Goal: Task Accomplishment & Management: Complete application form

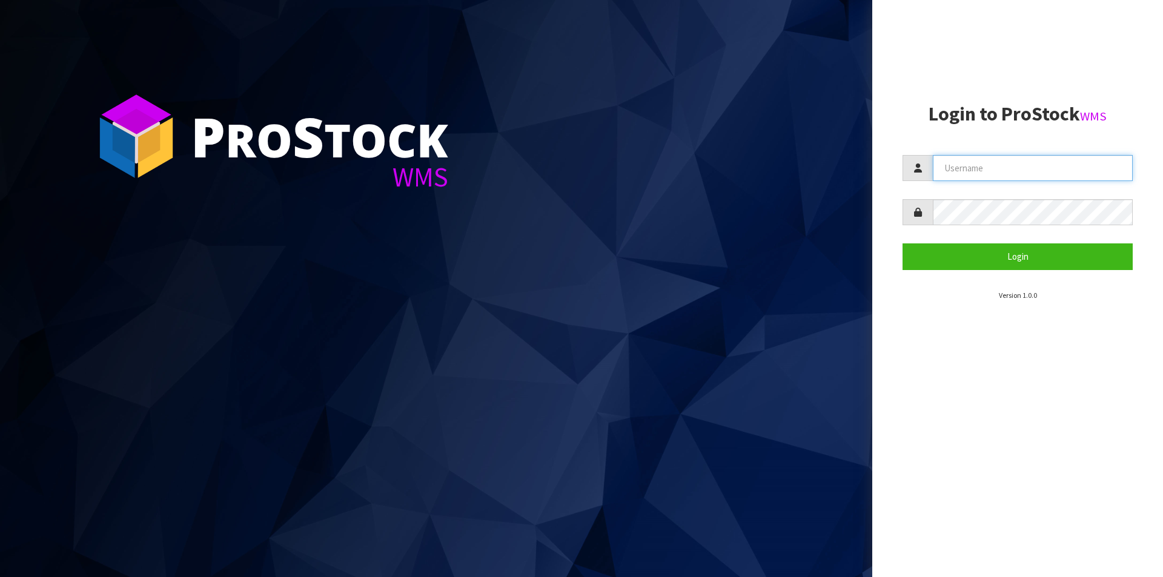
click at [994, 163] on input "text" at bounding box center [1033, 168] width 200 height 26
type input "Australianclutch"
click at [903, 244] on button "Login" at bounding box center [1018, 257] width 230 height 26
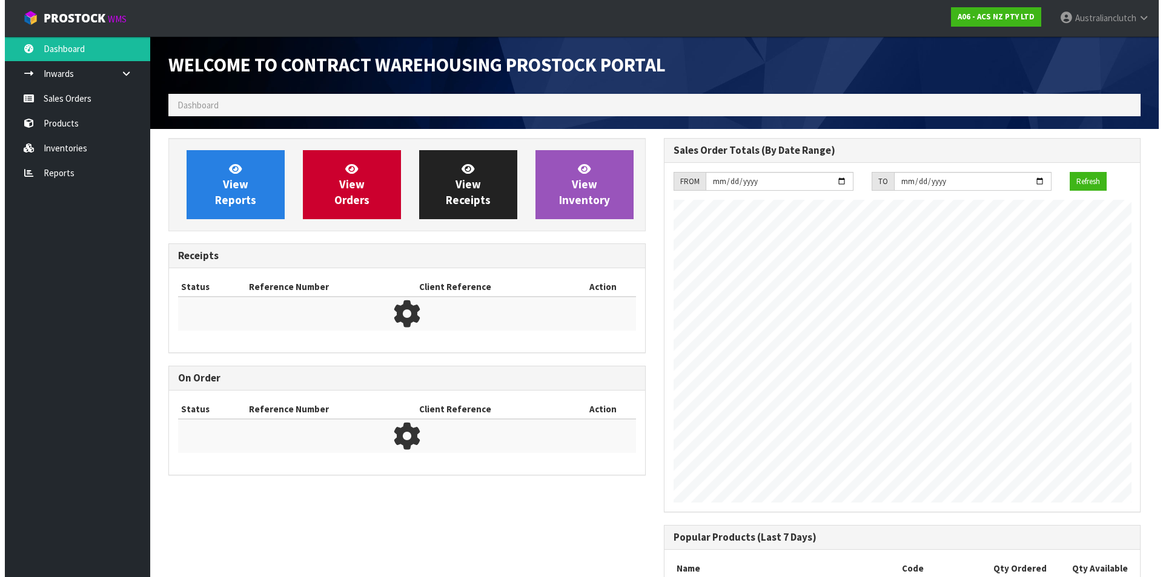
scroll to position [672, 495]
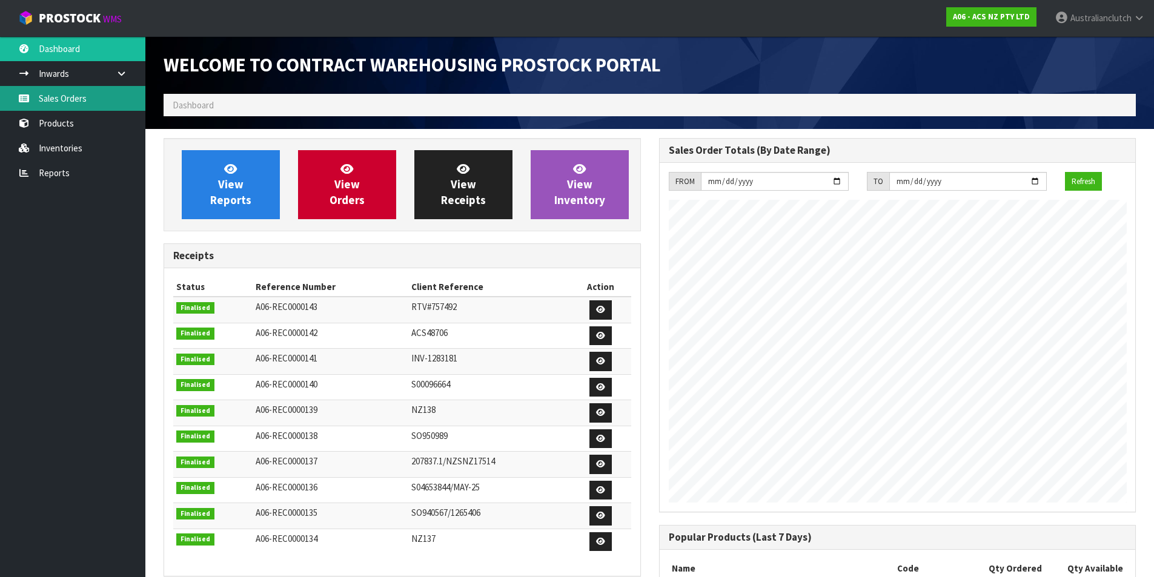
click at [47, 96] on link "Sales Orders" at bounding box center [72, 98] width 145 height 25
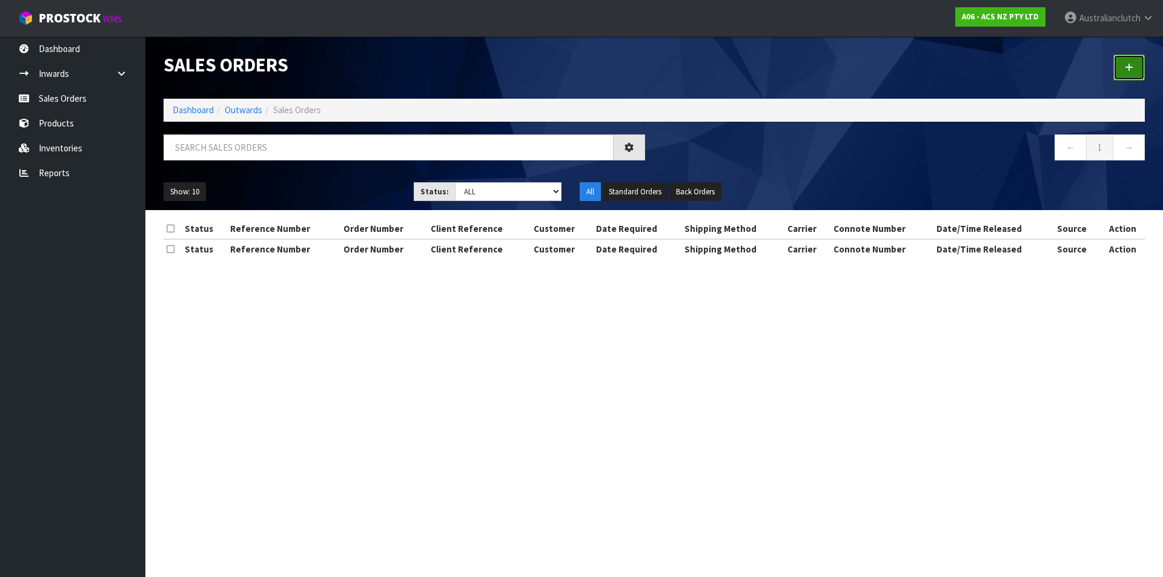
click at [1120, 61] on link at bounding box center [1130, 68] width 32 height 26
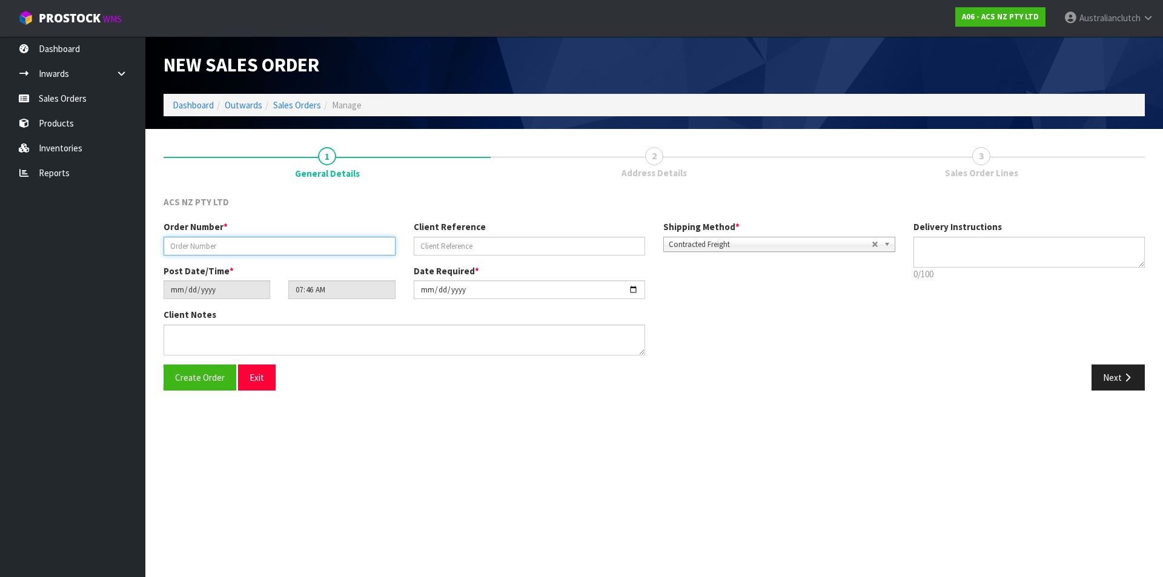
click at [214, 251] on input "text" at bounding box center [280, 246] width 232 height 19
type input "208224.1"
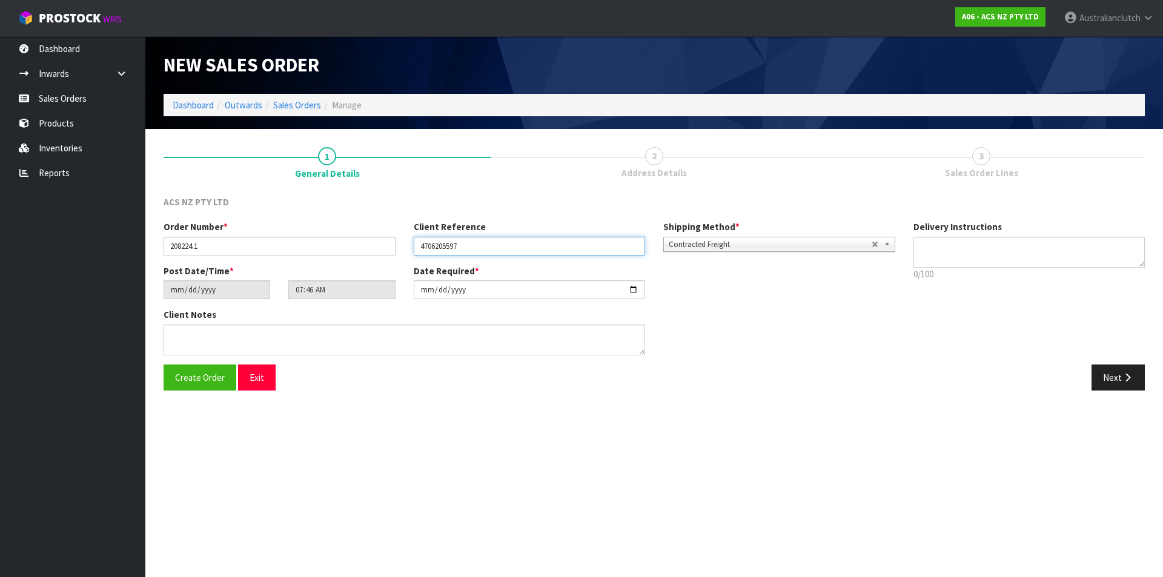
type input "4706205597"
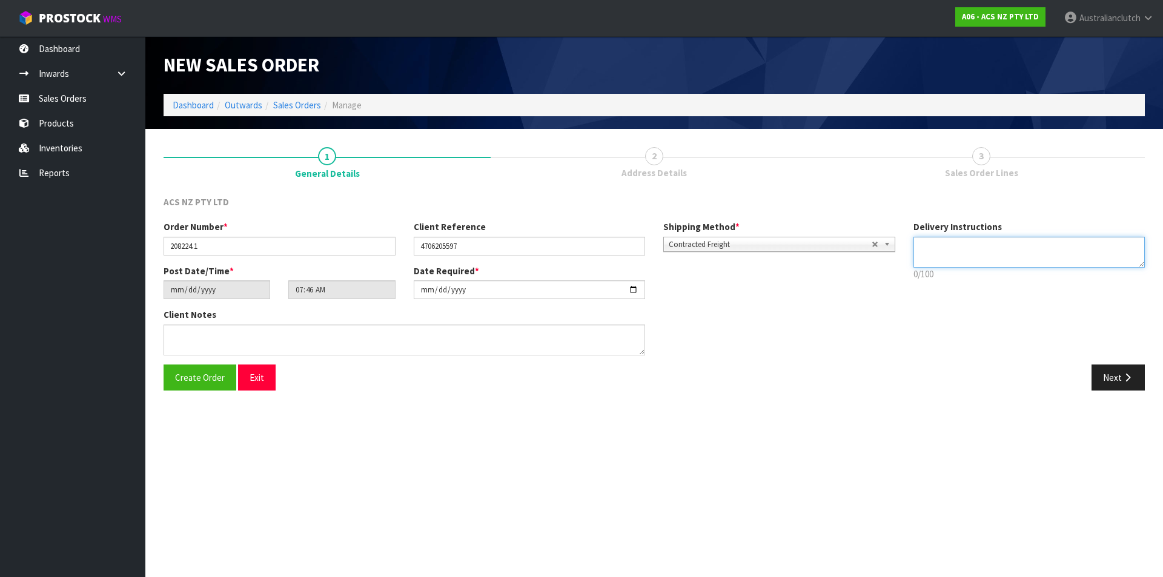
click at [977, 251] on textarea at bounding box center [1030, 252] width 232 height 31
type textarea "NZC PLEASE"
click at [1096, 376] on button "Next" at bounding box center [1118, 378] width 53 height 26
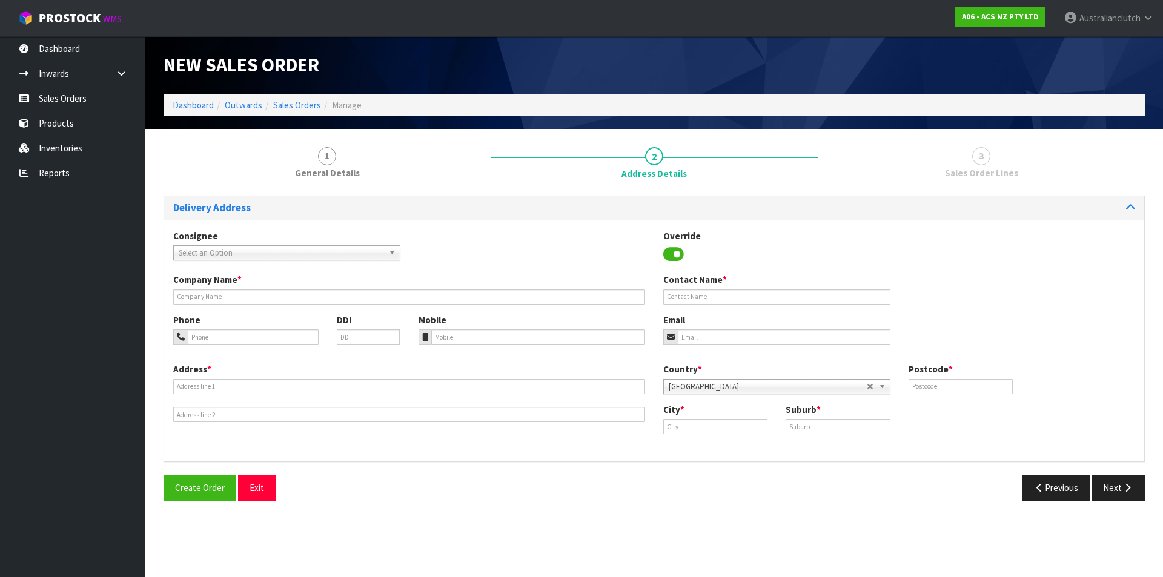
click at [256, 247] on span "Select an Option" at bounding box center [281, 253] width 205 height 15
type input "7019"
click at [312, 294] on li "7019 - SCA CAMBRIDGE ([GEOGRAPHIC_DATA])" at bounding box center [286, 287] width 221 height 15
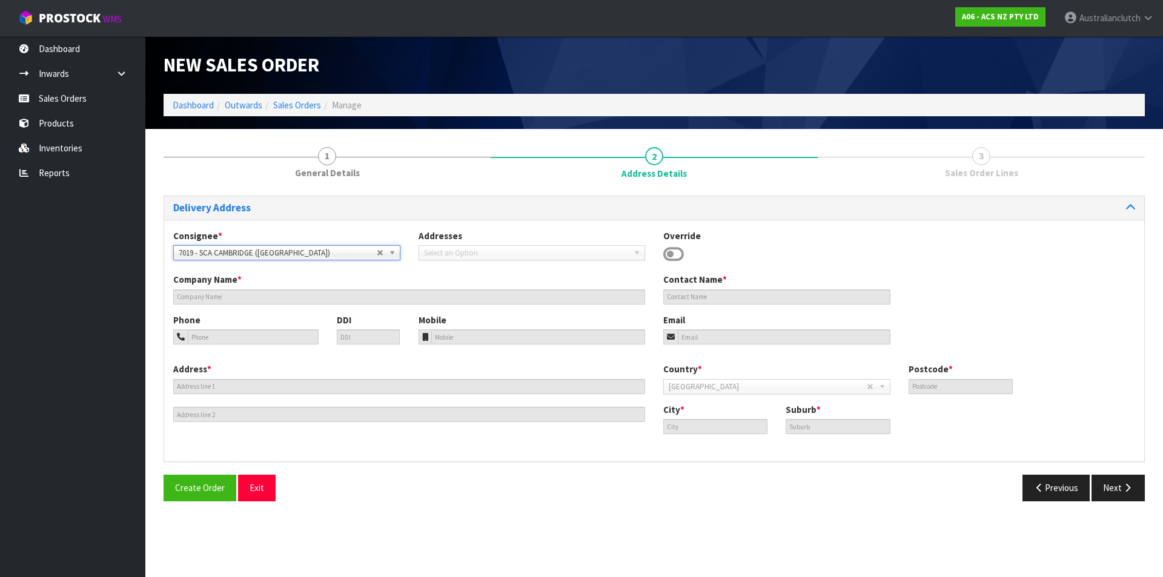
type input "SCA CAMBRIDGE ([GEOGRAPHIC_DATA])"
type input "07 8237618"
type input "[EMAIL_ADDRESS][DOMAIN_NAME]"
type input "SHOP1 [STREET_ADDRESS]"
type input "3434"
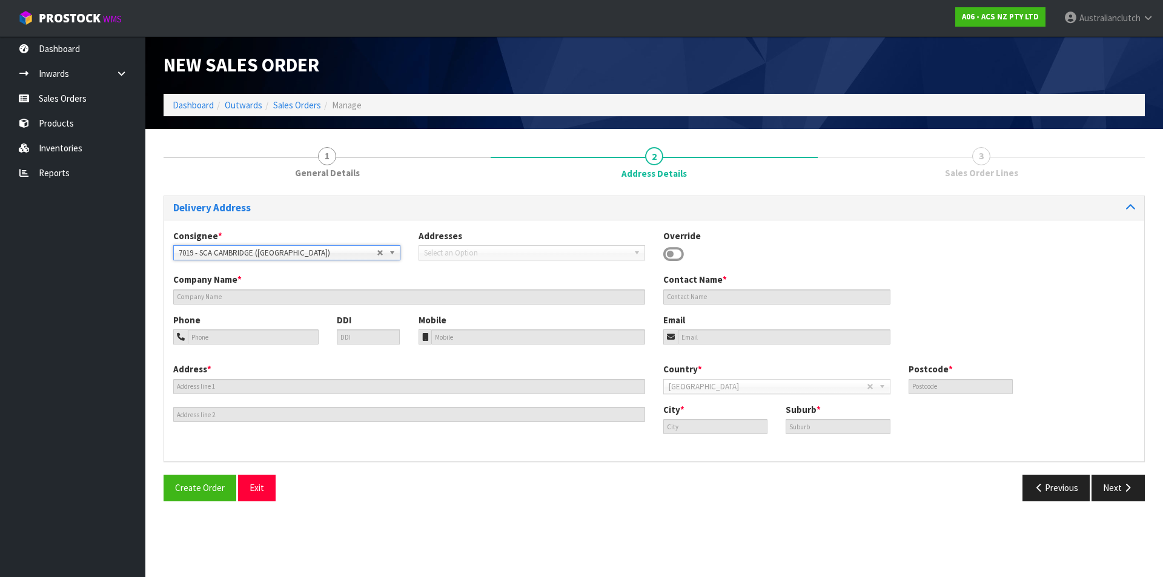
type input "[GEOGRAPHIC_DATA]"
click at [1116, 490] on button "Next" at bounding box center [1118, 488] width 53 height 26
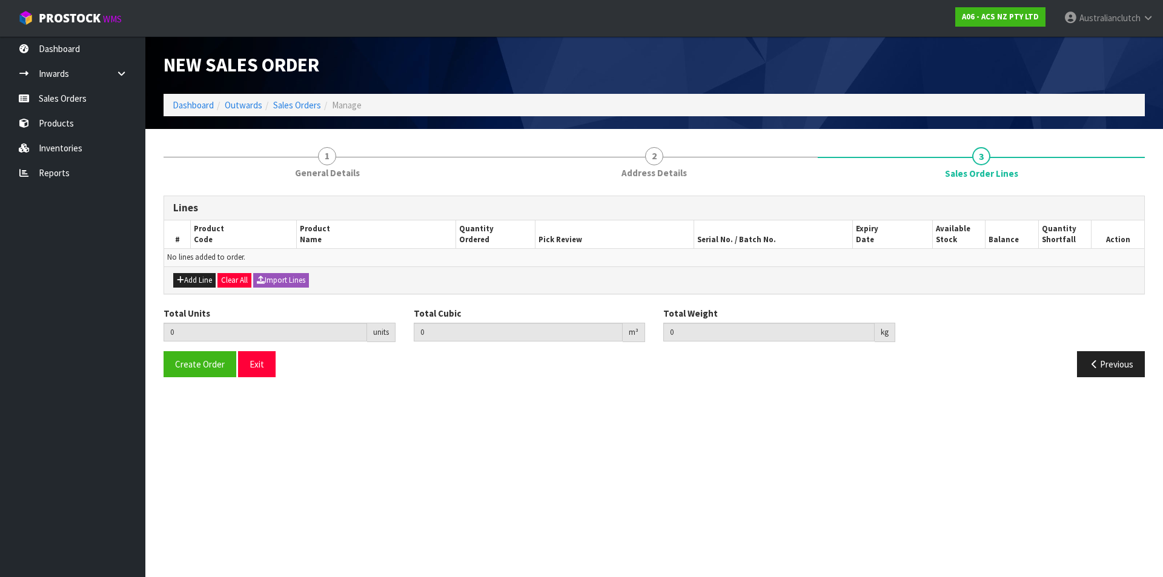
click at [204, 272] on div "Add Line Clear All Import Lines" at bounding box center [654, 280] width 980 height 27
click at [203, 277] on button "Add Line" at bounding box center [194, 280] width 42 height 15
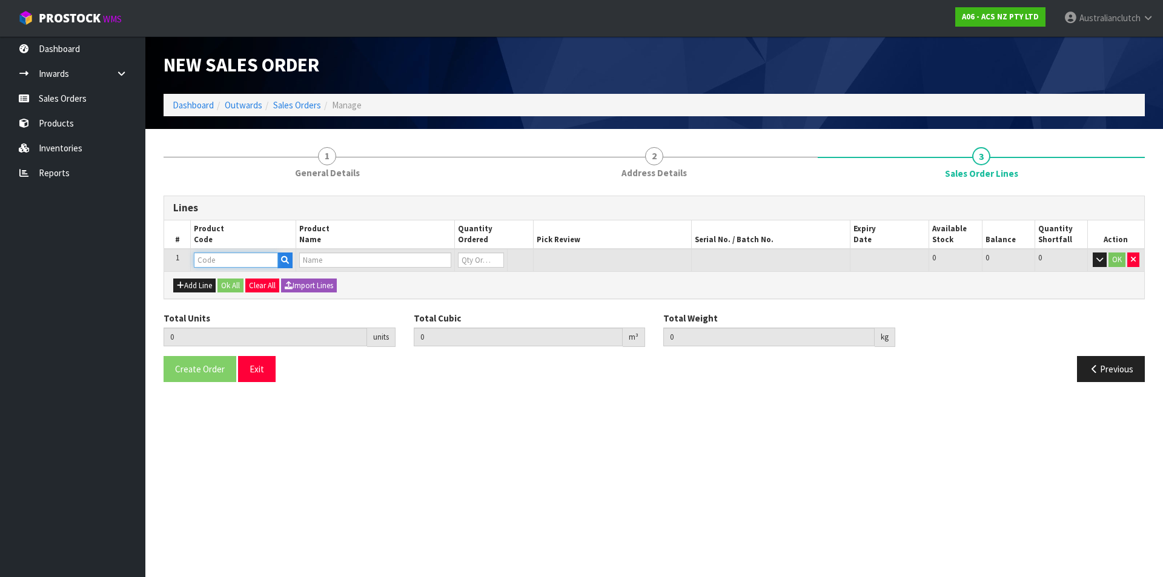
click at [209, 261] on input "text" at bounding box center [236, 260] width 84 height 15
type input "SCTY001"
type input "0.000000"
type input "0.000"
type input "CLUTCH S/CYL TOYOTA 20.64MM (13/16")"
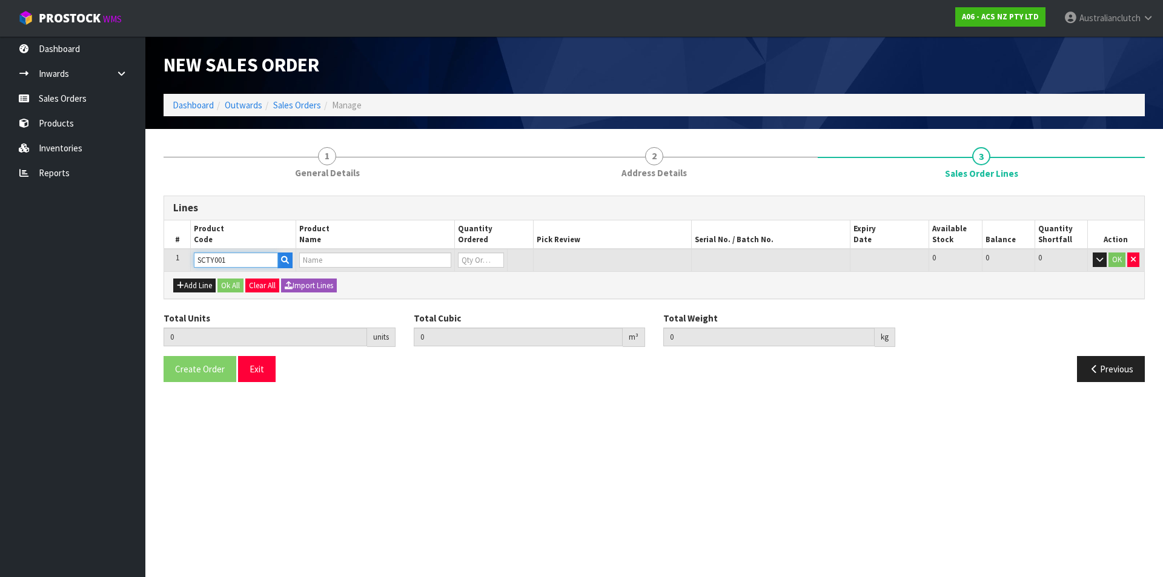
type input "0"
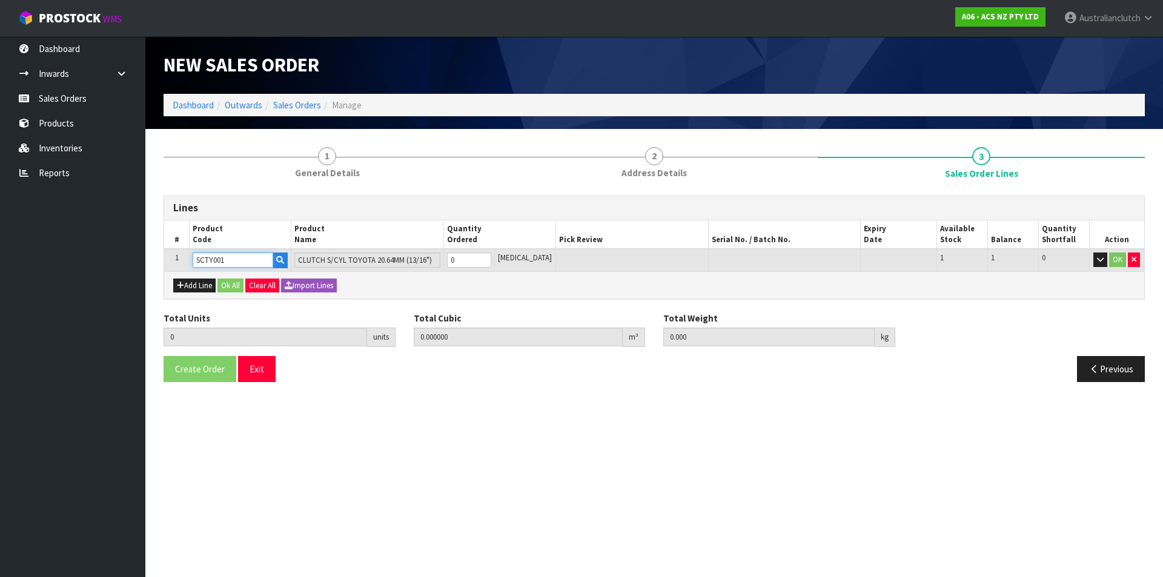
type input "SCTY001"
type input "1"
type input "0.000436"
type input "0.35"
type input "1"
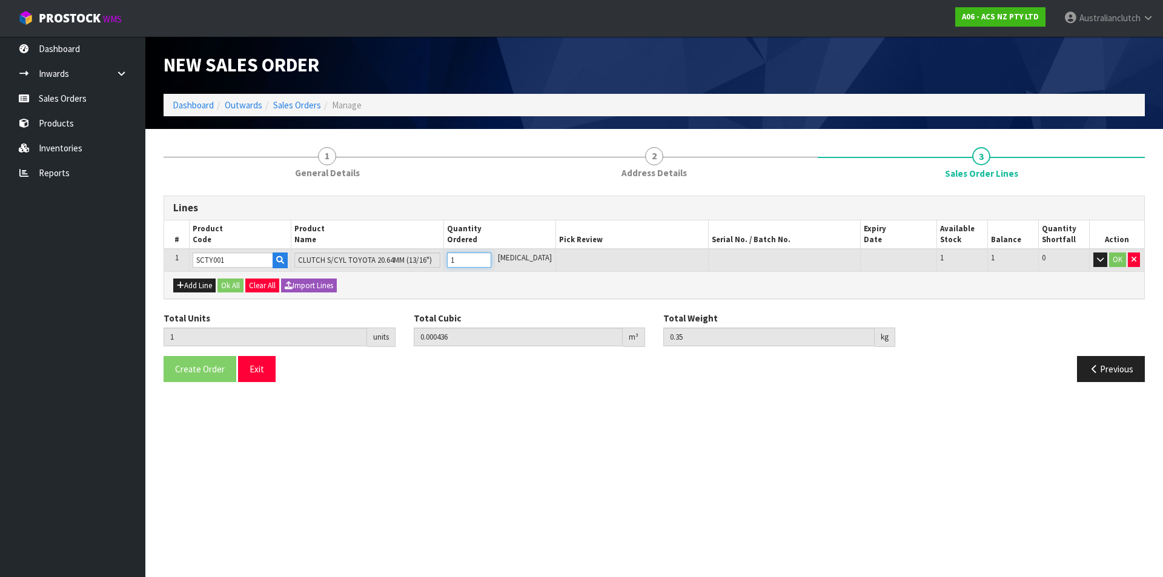
click at [491, 258] on input "1" at bounding box center [469, 260] width 44 height 15
click at [1117, 255] on button "OK" at bounding box center [1117, 260] width 17 height 15
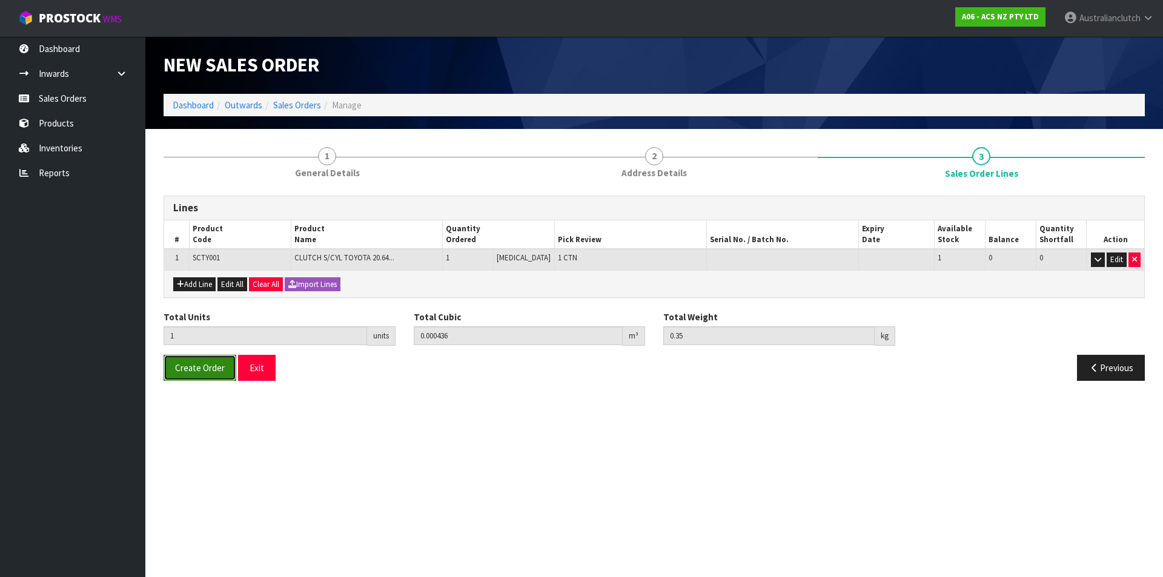
click at [204, 368] on span "Create Order" at bounding box center [200, 368] width 50 height 12
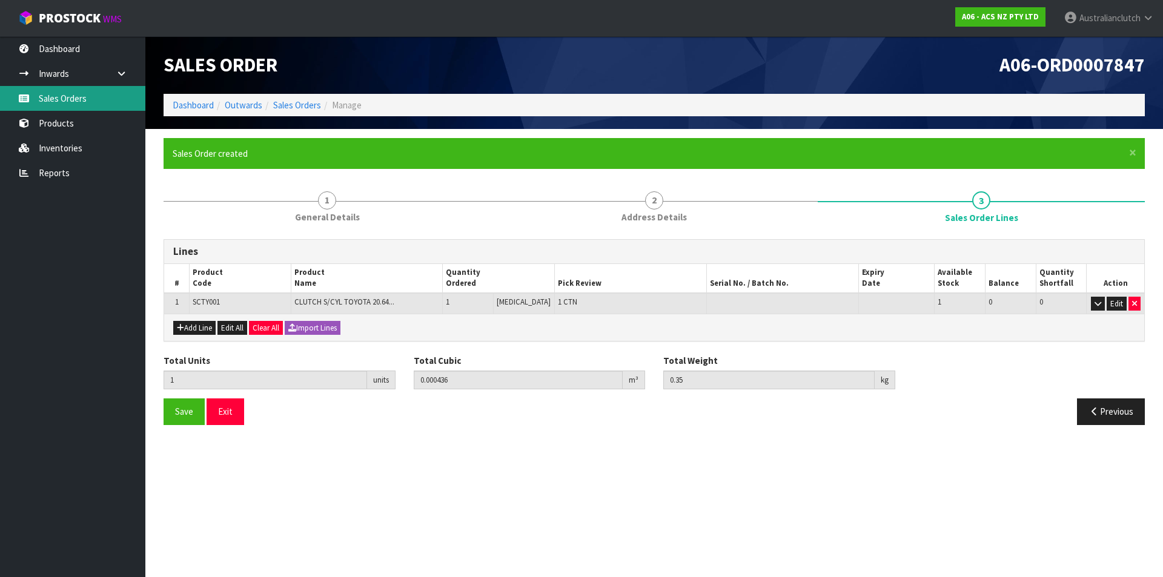
click at [70, 91] on link "Sales Orders" at bounding box center [72, 98] width 145 height 25
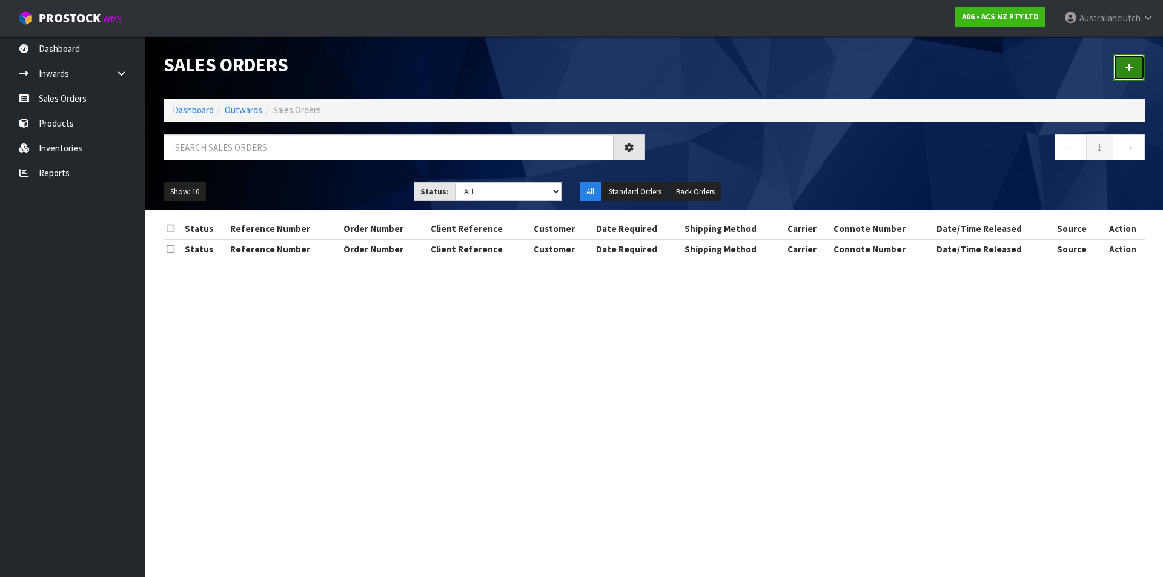
click at [1125, 71] on link at bounding box center [1130, 68] width 32 height 26
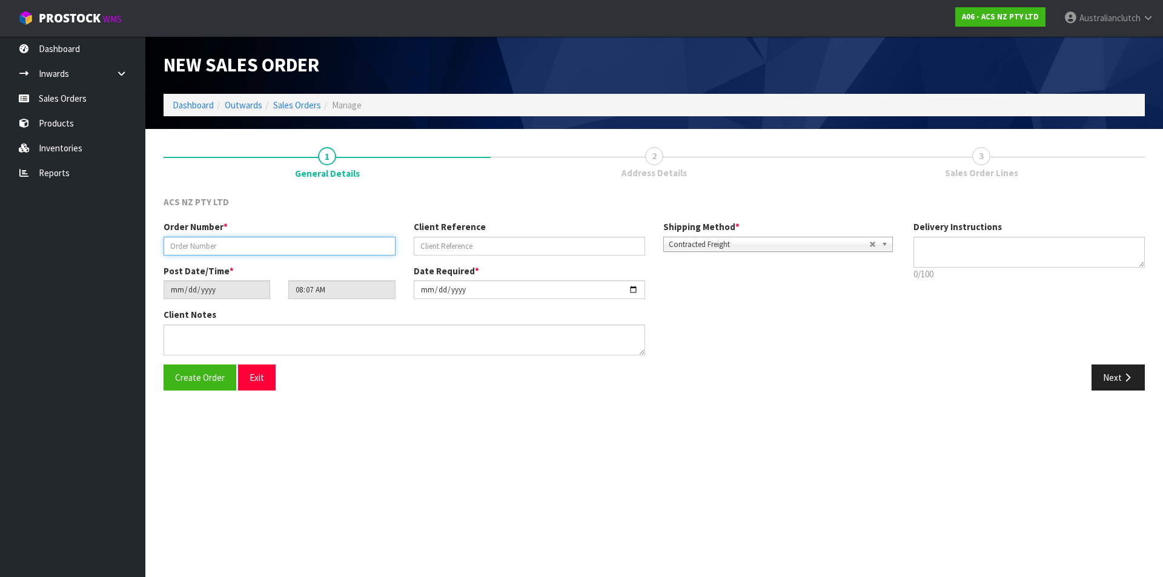
click at [198, 253] on input "text" at bounding box center [280, 246] width 232 height 19
type input "208225.1"
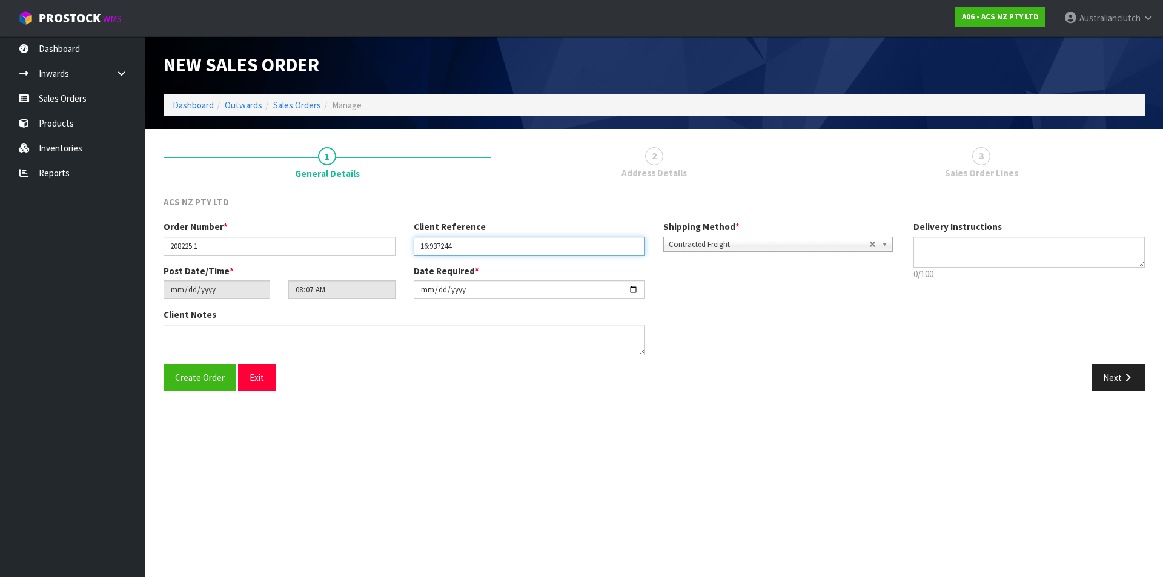
type input "16:937244"
click at [701, 244] on span "Contracted Freight" at bounding box center [769, 245] width 201 height 15
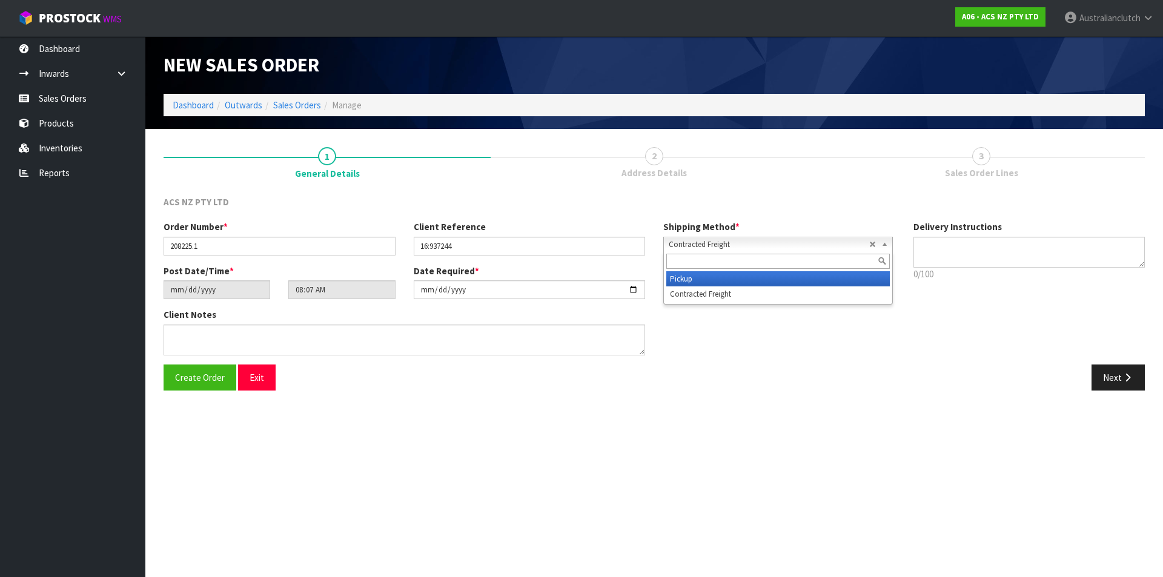
click at [725, 282] on li "Pickup" at bounding box center [778, 278] width 224 height 15
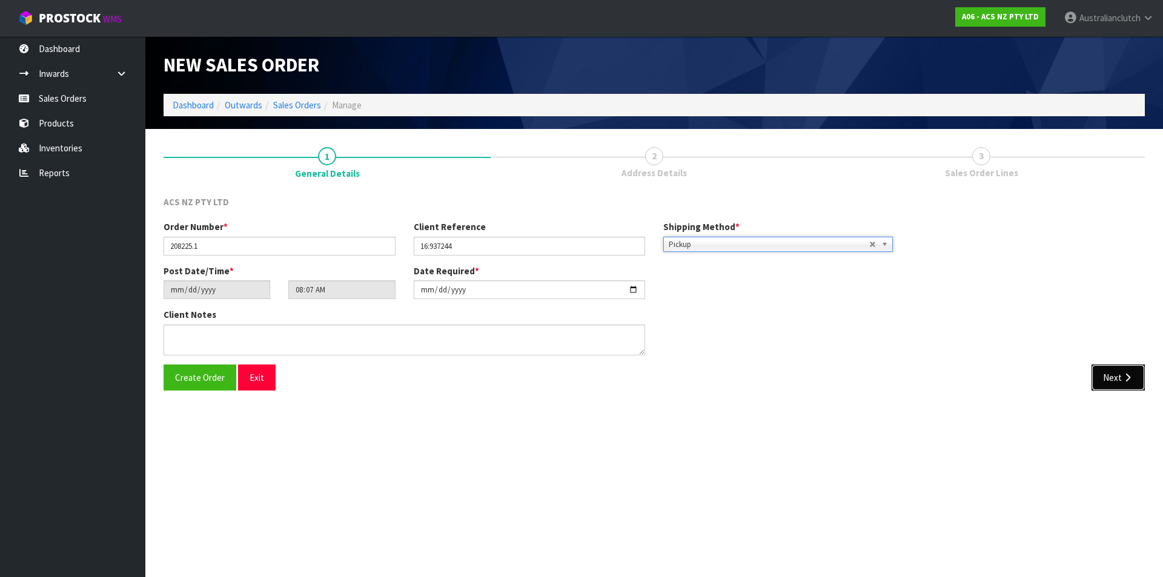
click at [1140, 390] on button "Next" at bounding box center [1118, 378] width 53 height 26
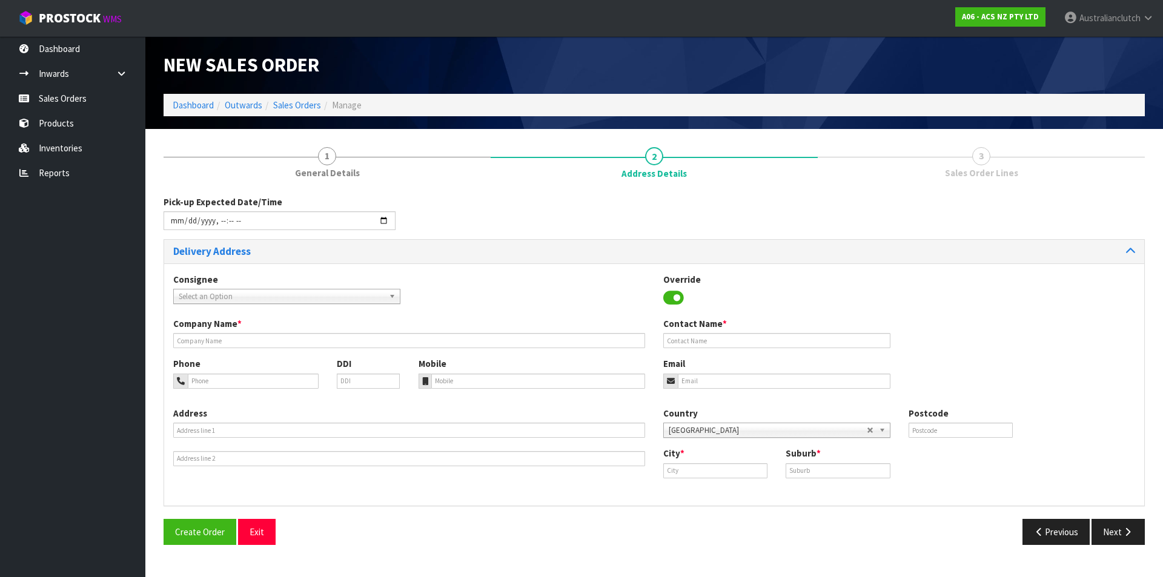
click at [225, 289] on link "Select an Option" at bounding box center [286, 296] width 227 height 15
type input "101679"
click at [253, 336] on li "101679 - BNTNZ NEW [PERSON_NAME] 16" at bounding box center [286, 331] width 221 height 15
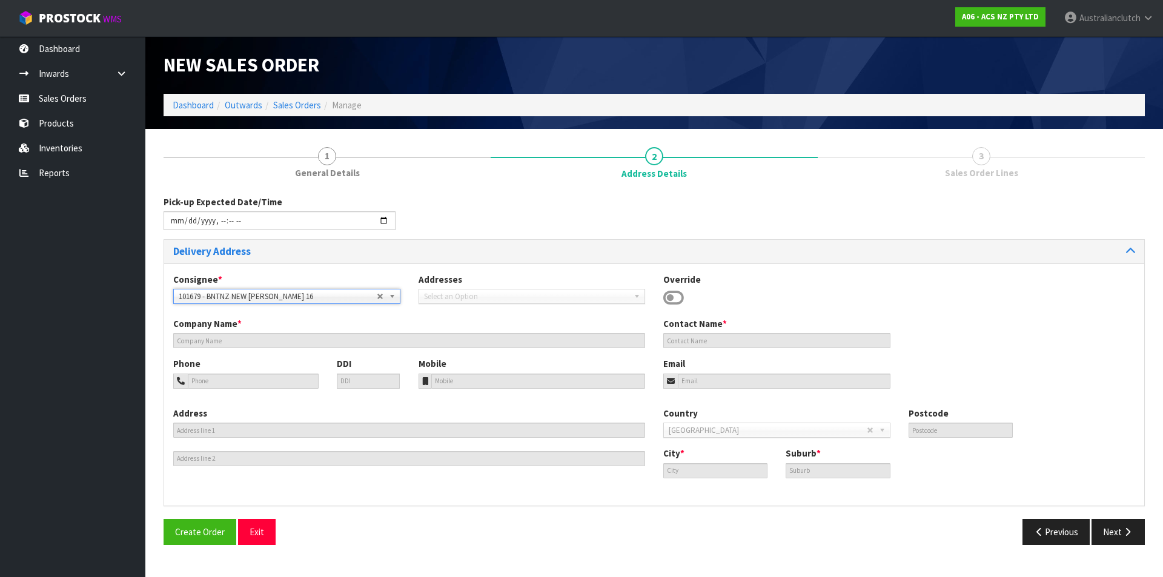
type input "BNTNZ NEW [PERSON_NAME] 16"
type input "[STREET_ADDRESS]"
type input "0640"
type input "[GEOGRAPHIC_DATA]"
type input "NEW [PERSON_NAME]"
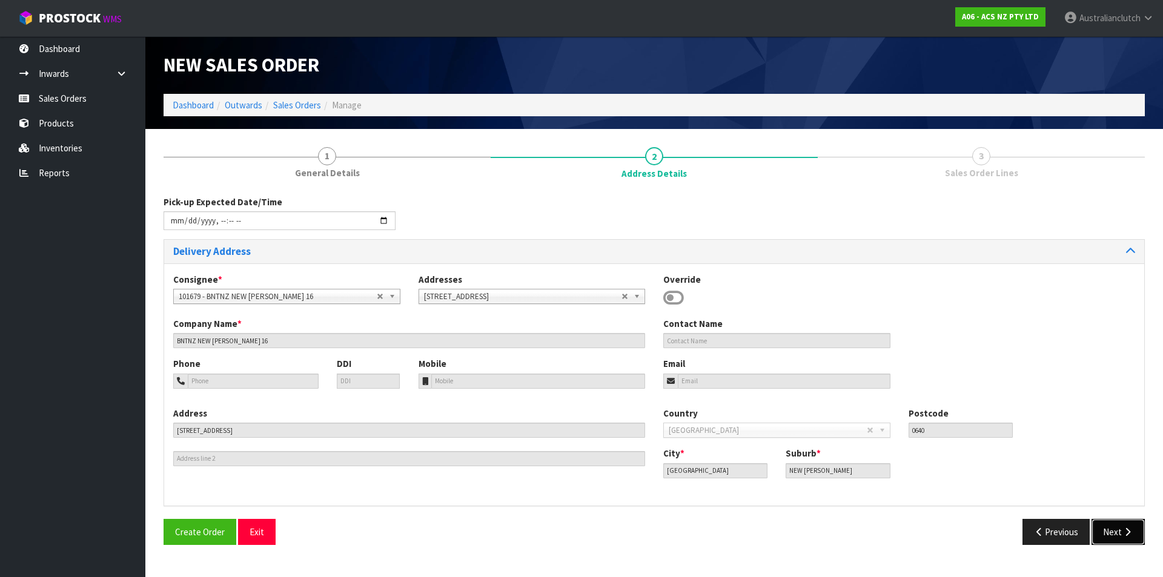
click at [1116, 539] on button "Next" at bounding box center [1118, 532] width 53 height 26
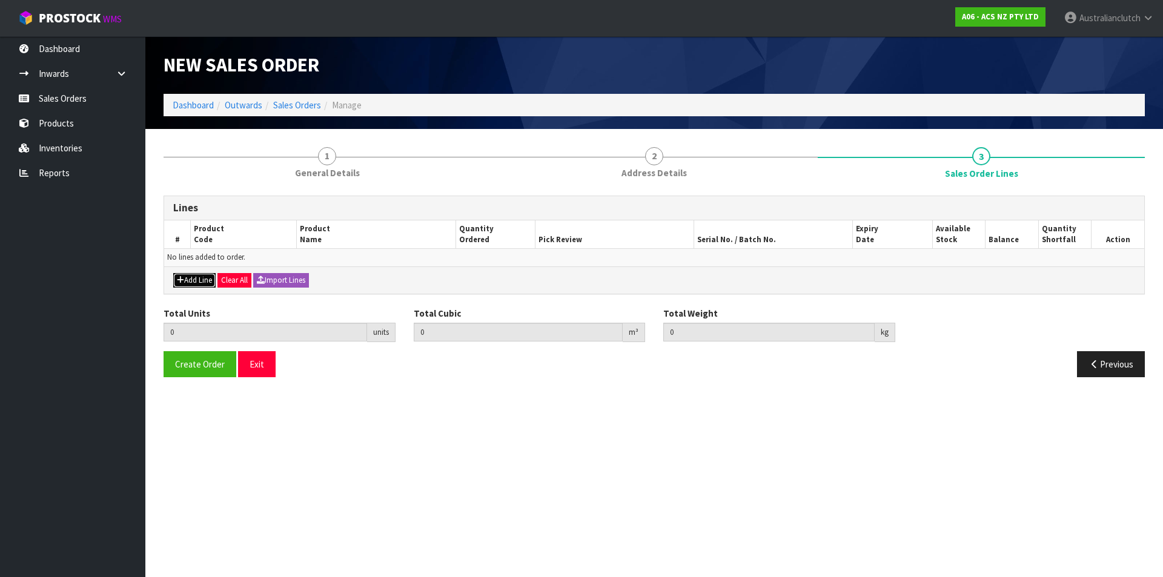
click at [198, 274] on button "Add Line" at bounding box center [194, 280] width 42 height 15
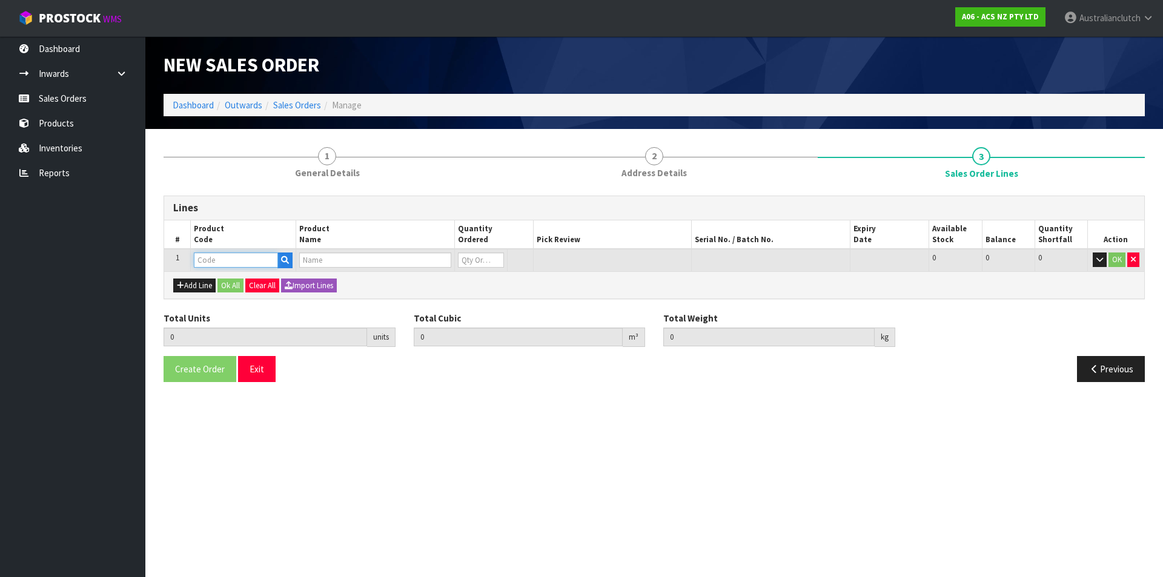
click at [199, 258] on input "text" at bounding box center [236, 260] width 84 height 15
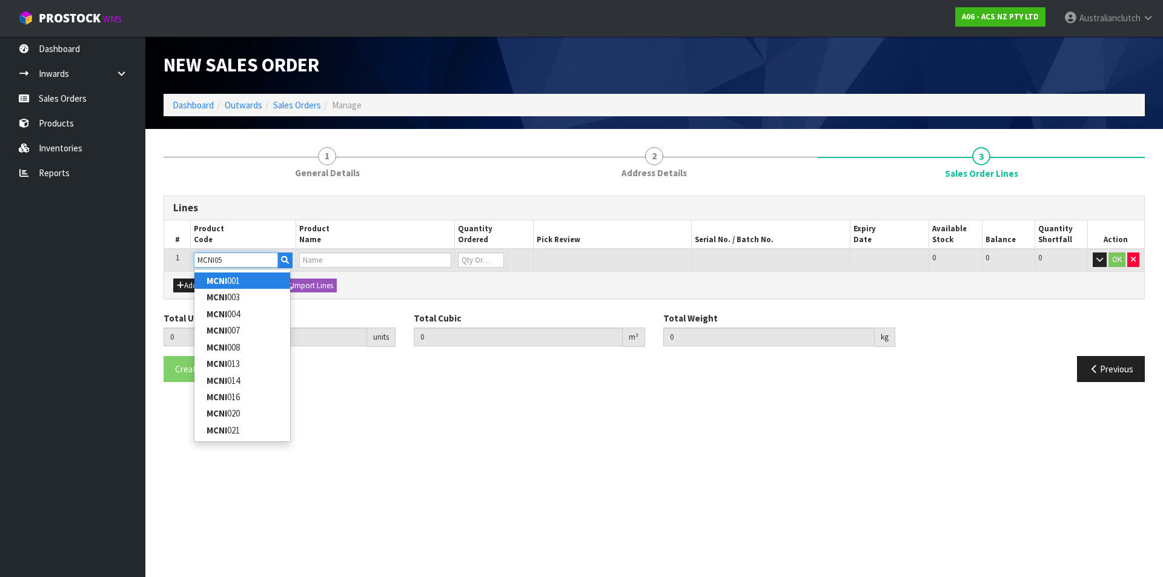
type input "MCNI056"
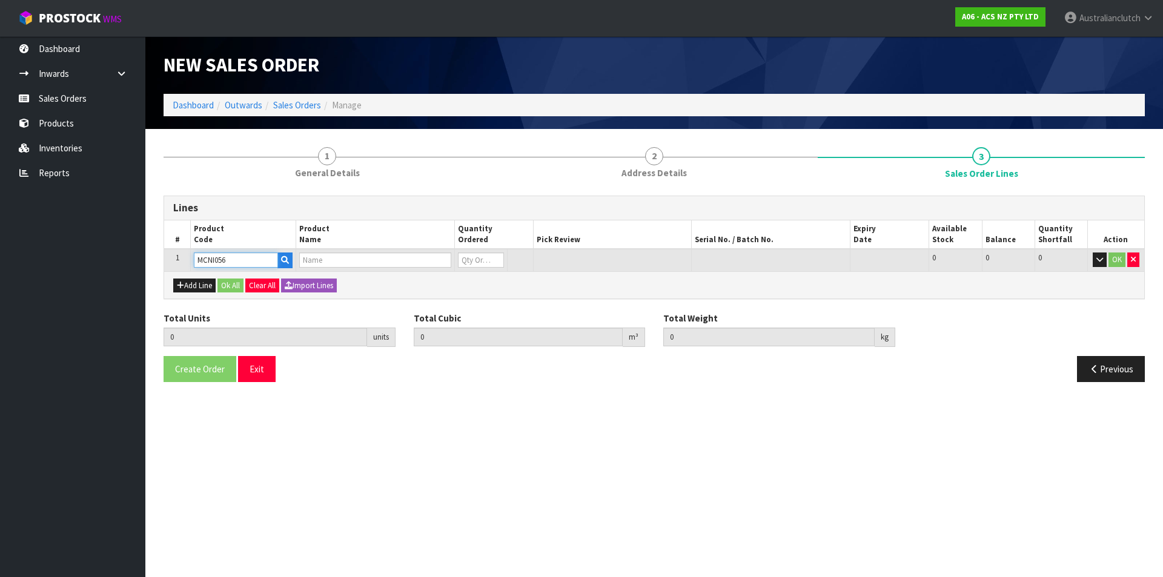
type input "0.000000"
type input "0.000"
type input "CLUTCH M/CYL NISSAN 15.87MM (5/8")"
type input "0"
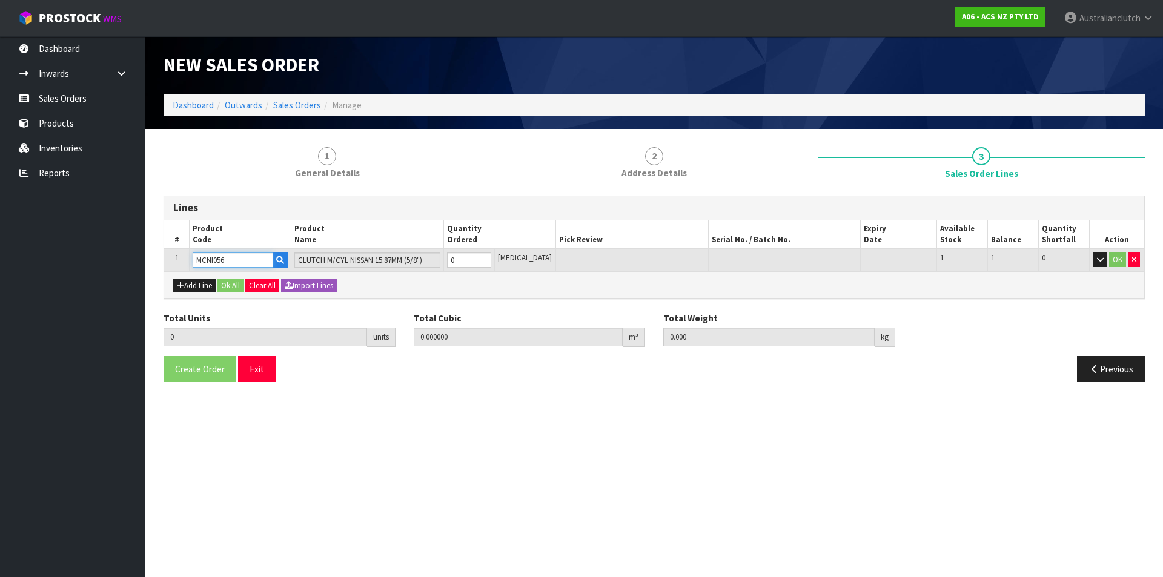
type input "MCNI056"
type input "1"
type input "0.002981"
type input "0.55"
type input "1"
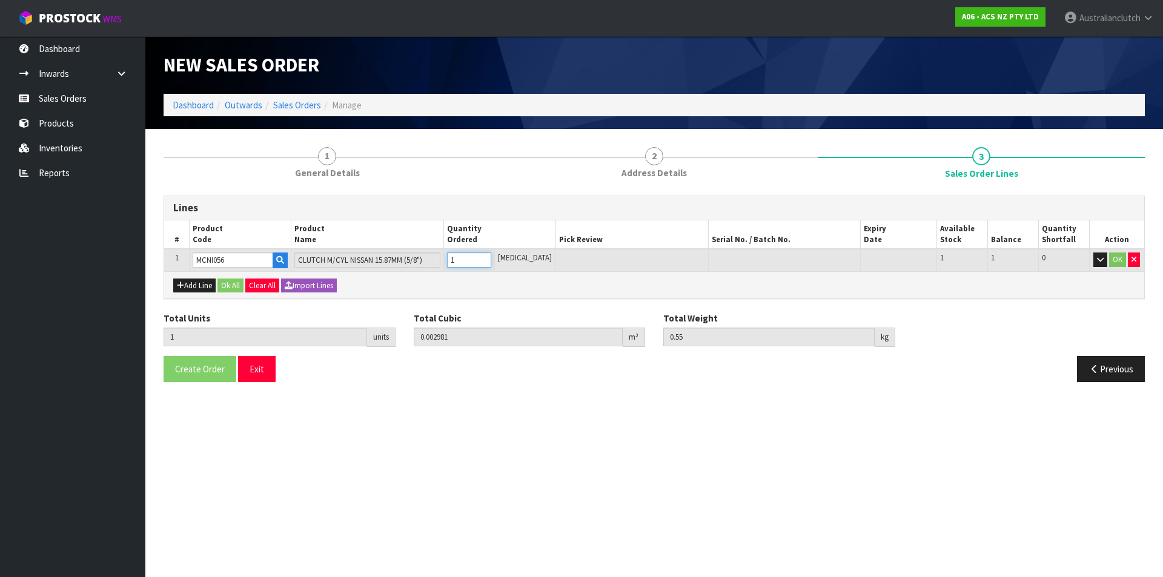
click at [491, 257] on input "1" at bounding box center [469, 260] width 44 height 15
click at [1118, 262] on button "OK" at bounding box center [1117, 260] width 17 height 15
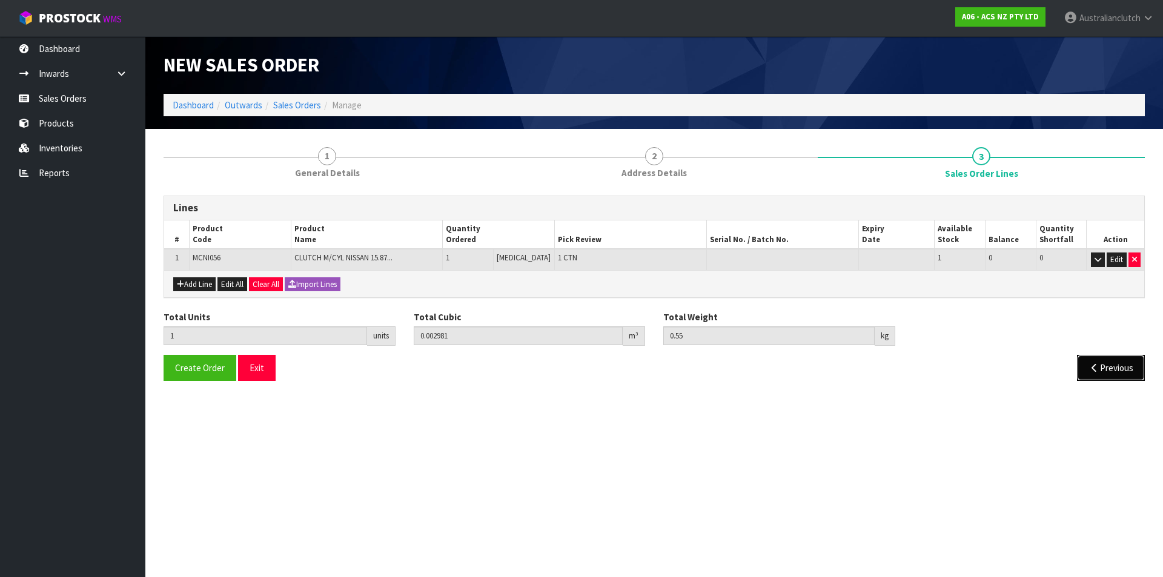
click at [1091, 379] on button "Previous" at bounding box center [1111, 368] width 68 height 26
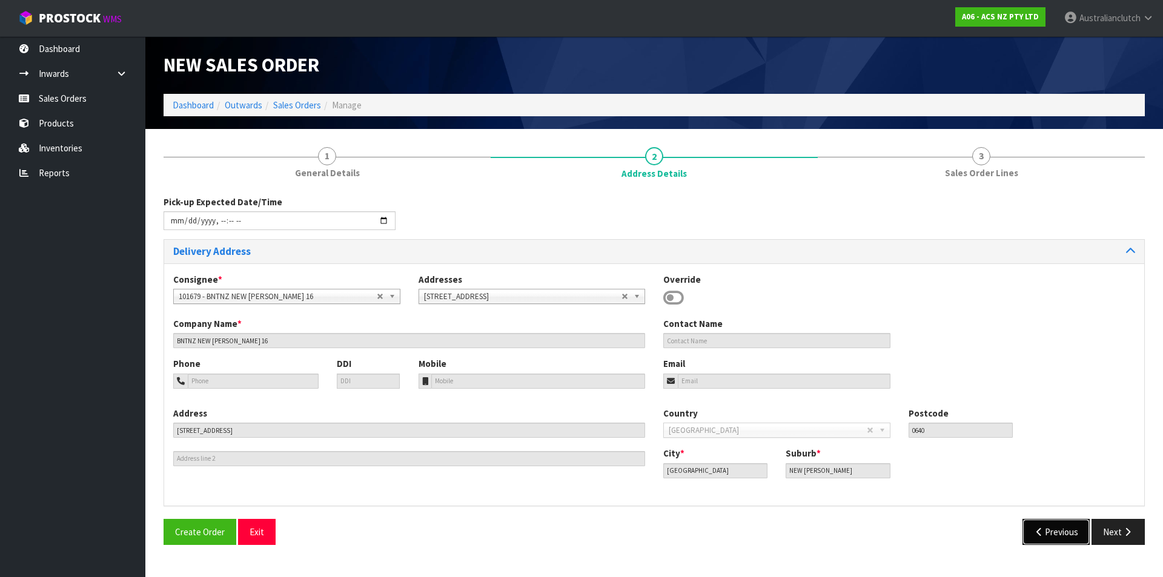
click at [1059, 527] on button "Previous" at bounding box center [1057, 532] width 68 height 26
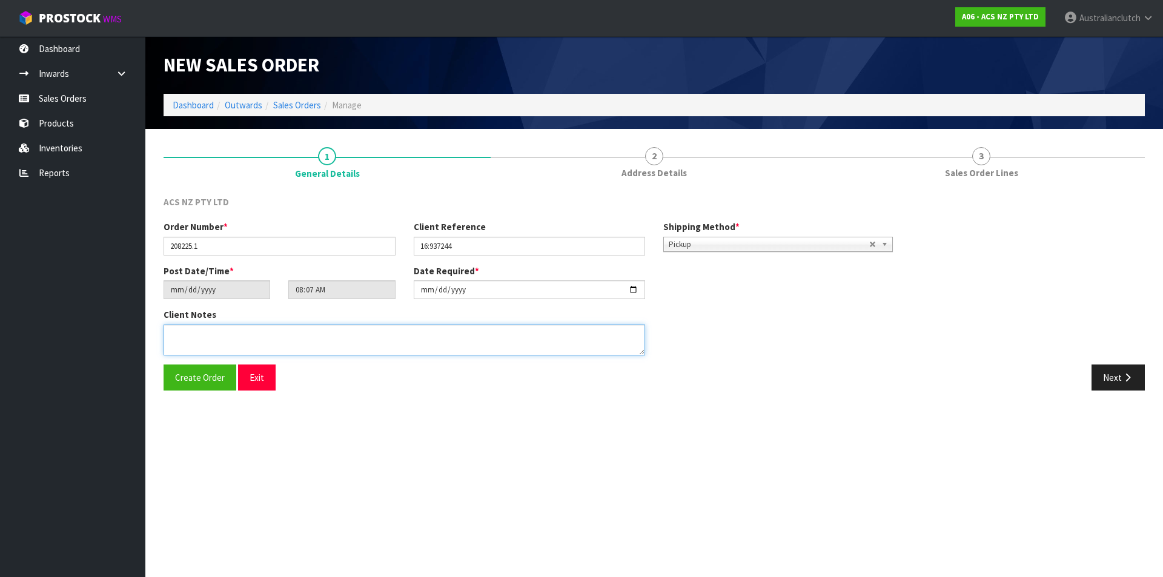
click at [348, 332] on textarea at bounding box center [405, 340] width 482 height 31
type textarea "DC COURIERS TO COLLECT"
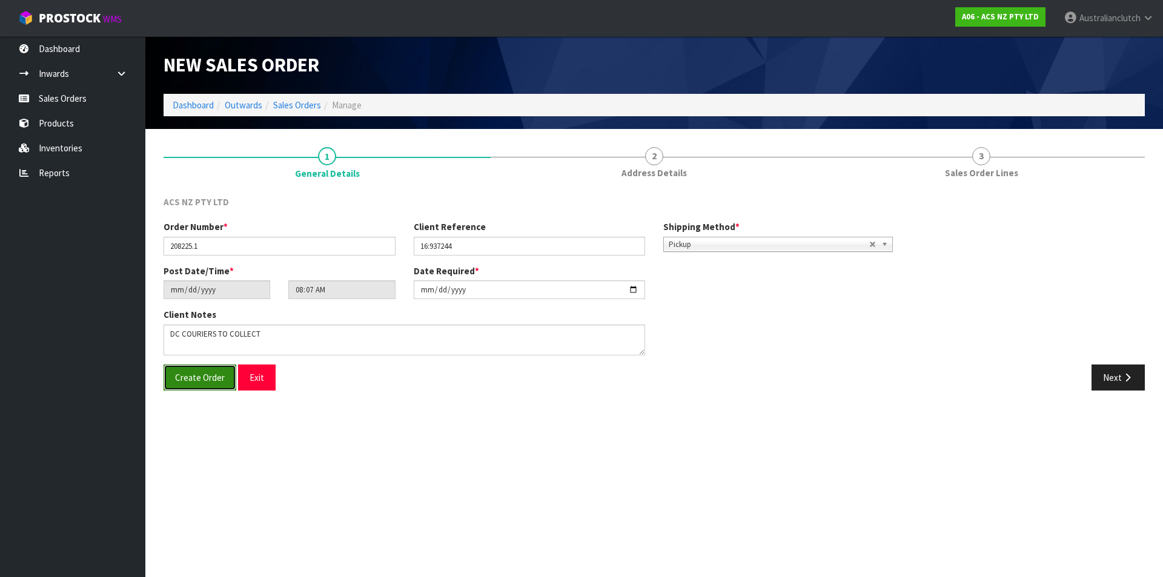
click at [216, 382] on span "Create Order" at bounding box center [200, 378] width 50 height 12
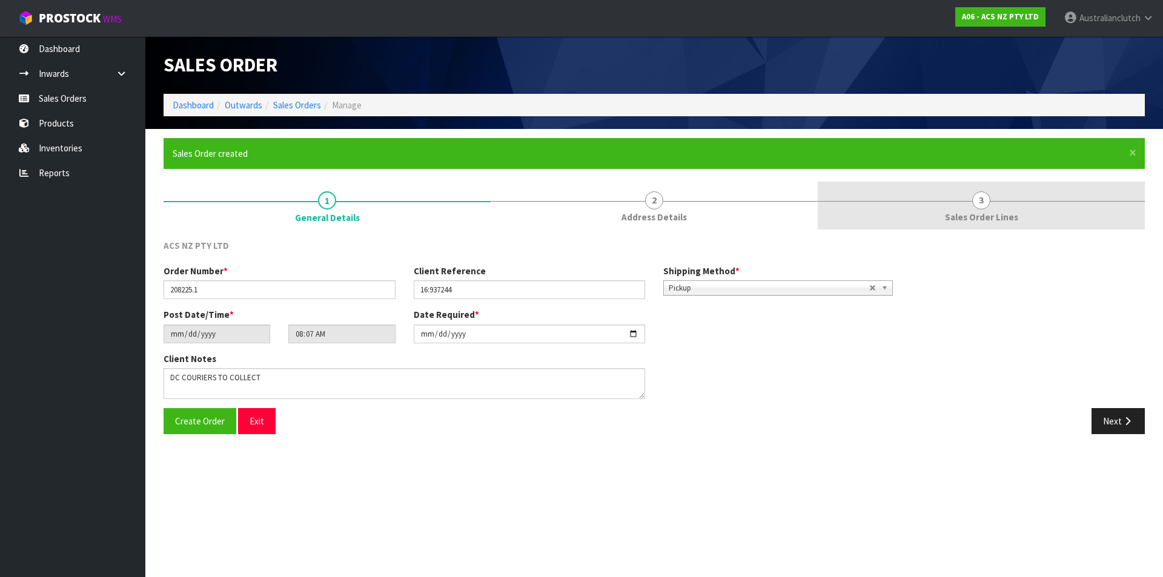
type input "10:37:00.000"
